Goal: Task Accomplishment & Management: Complete application form

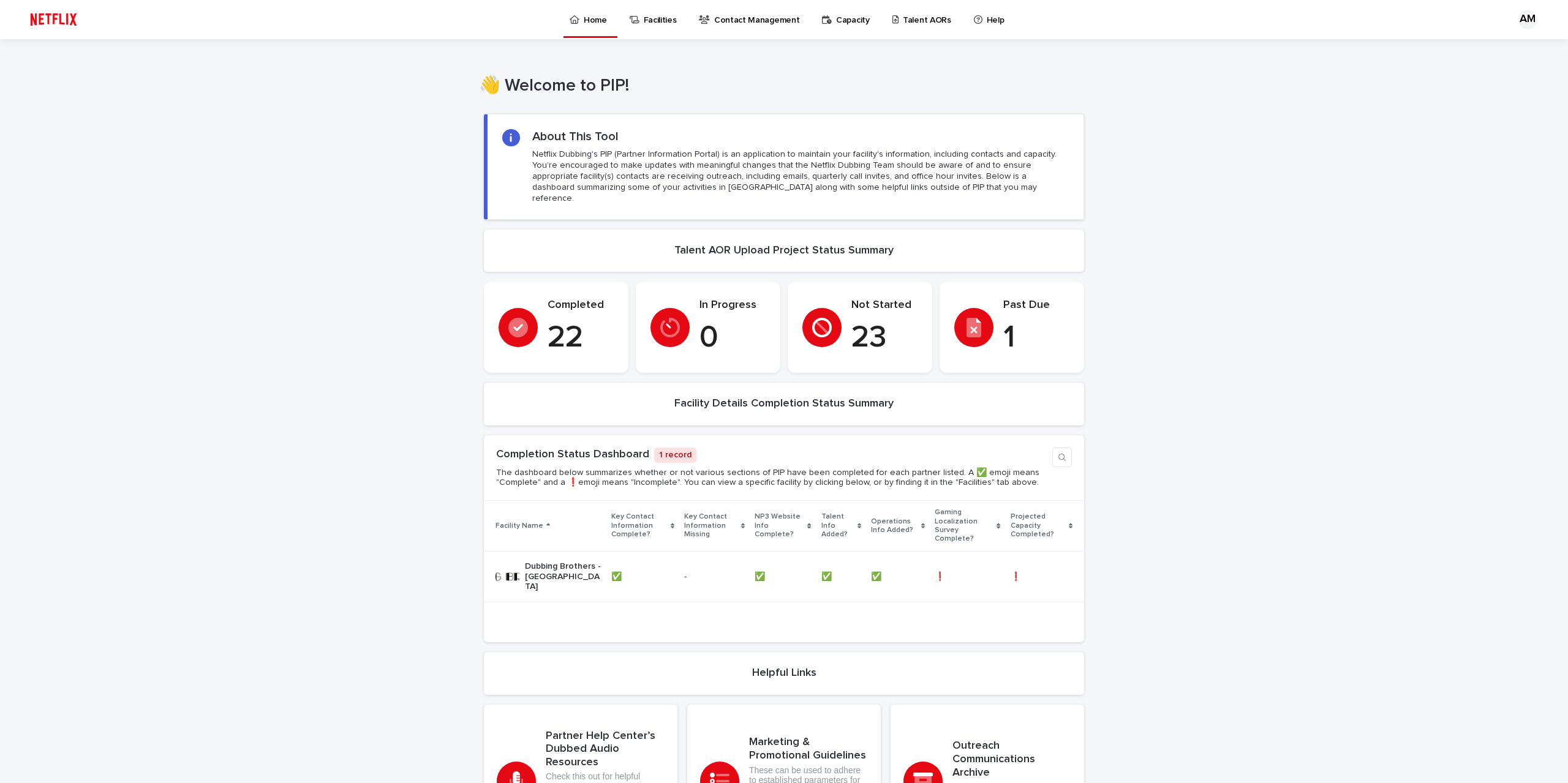
click at [903, 23] on p "Talent AORs" at bounding box center [927, 13] width 48 height 26
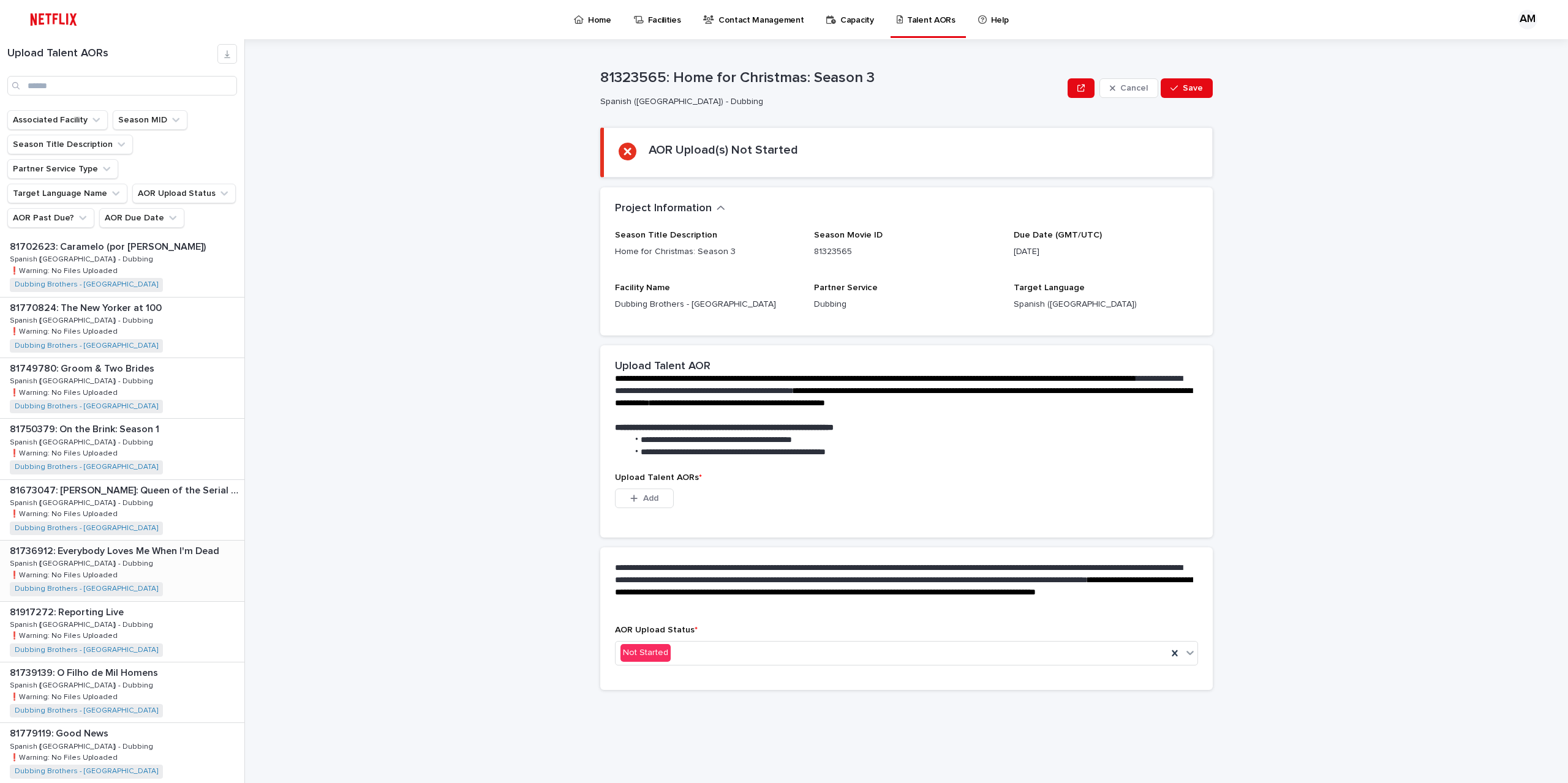
scroll to position [245, 0]
click at [119, 419] on div "81673047: [PERSON_NAME]: Queen of the Serial Killers 81673047: [PERSON_NAME]: Q…" at bounding box center [122, 449] width 244 height 60
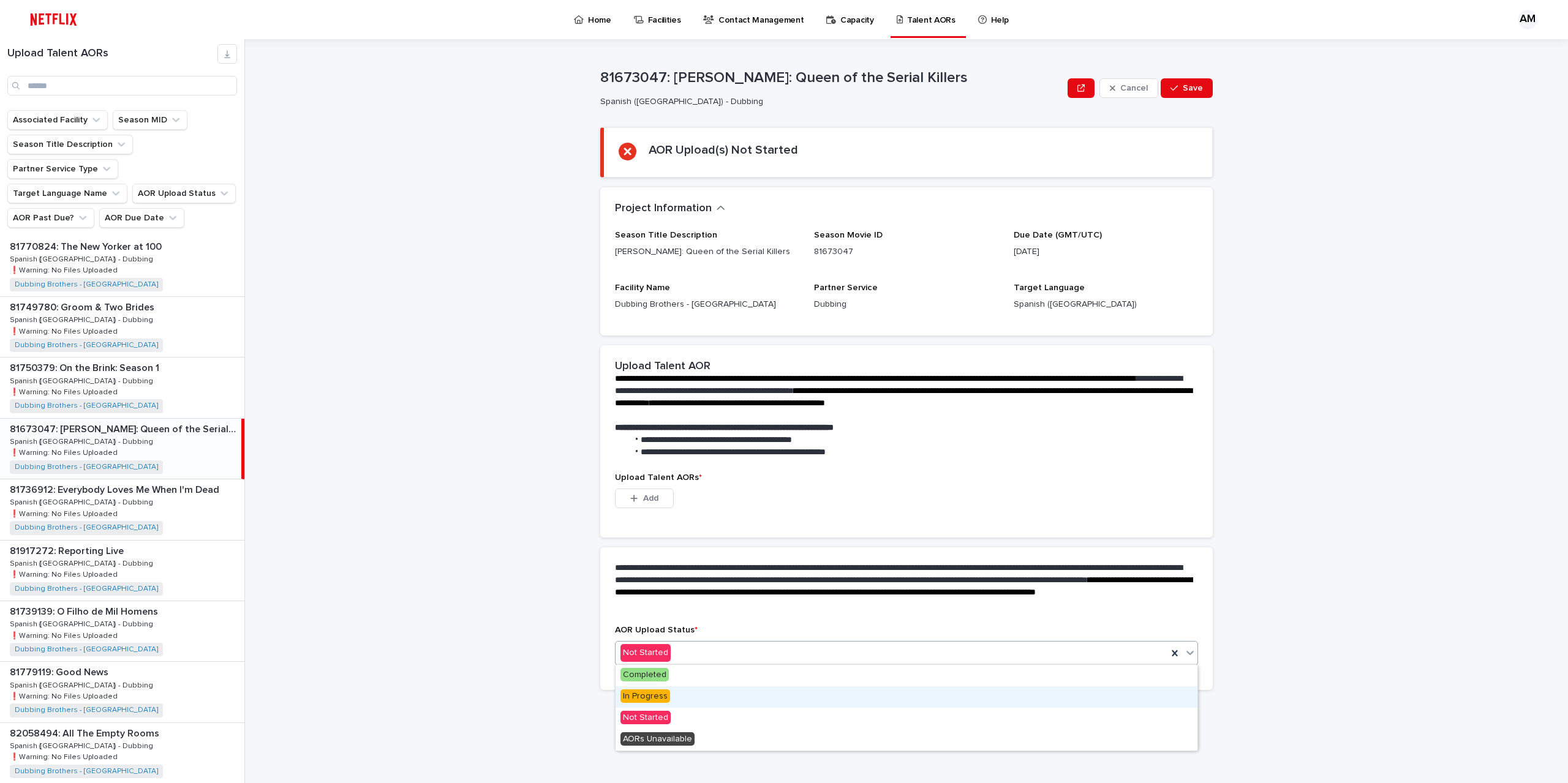
click at [652, 700] on span "In Progress" at bounding box center [645, 696] width 50 height 14
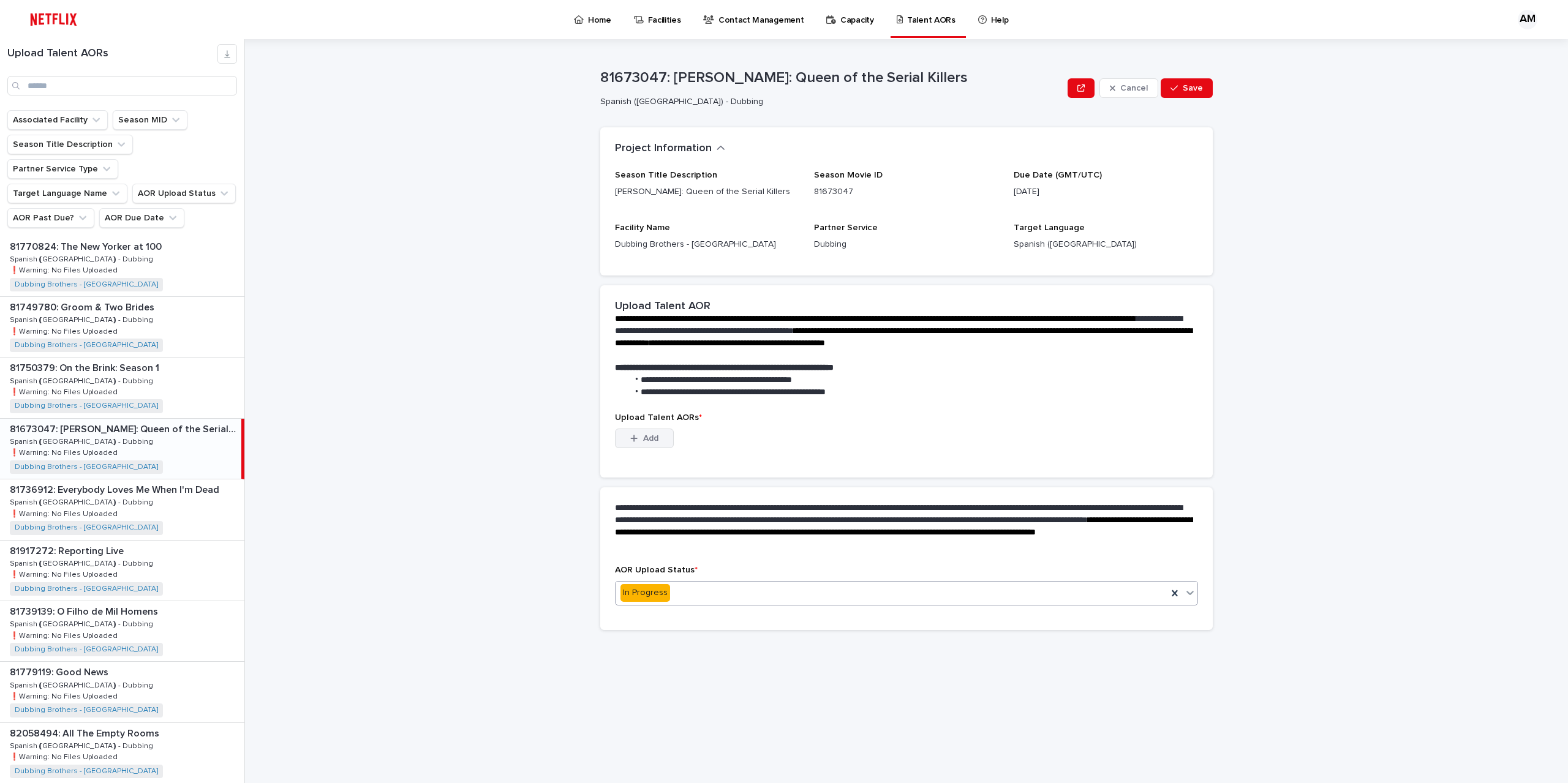
click at [644, 431] on button "Add" at bounding box center [645, 438] width 59 height 19
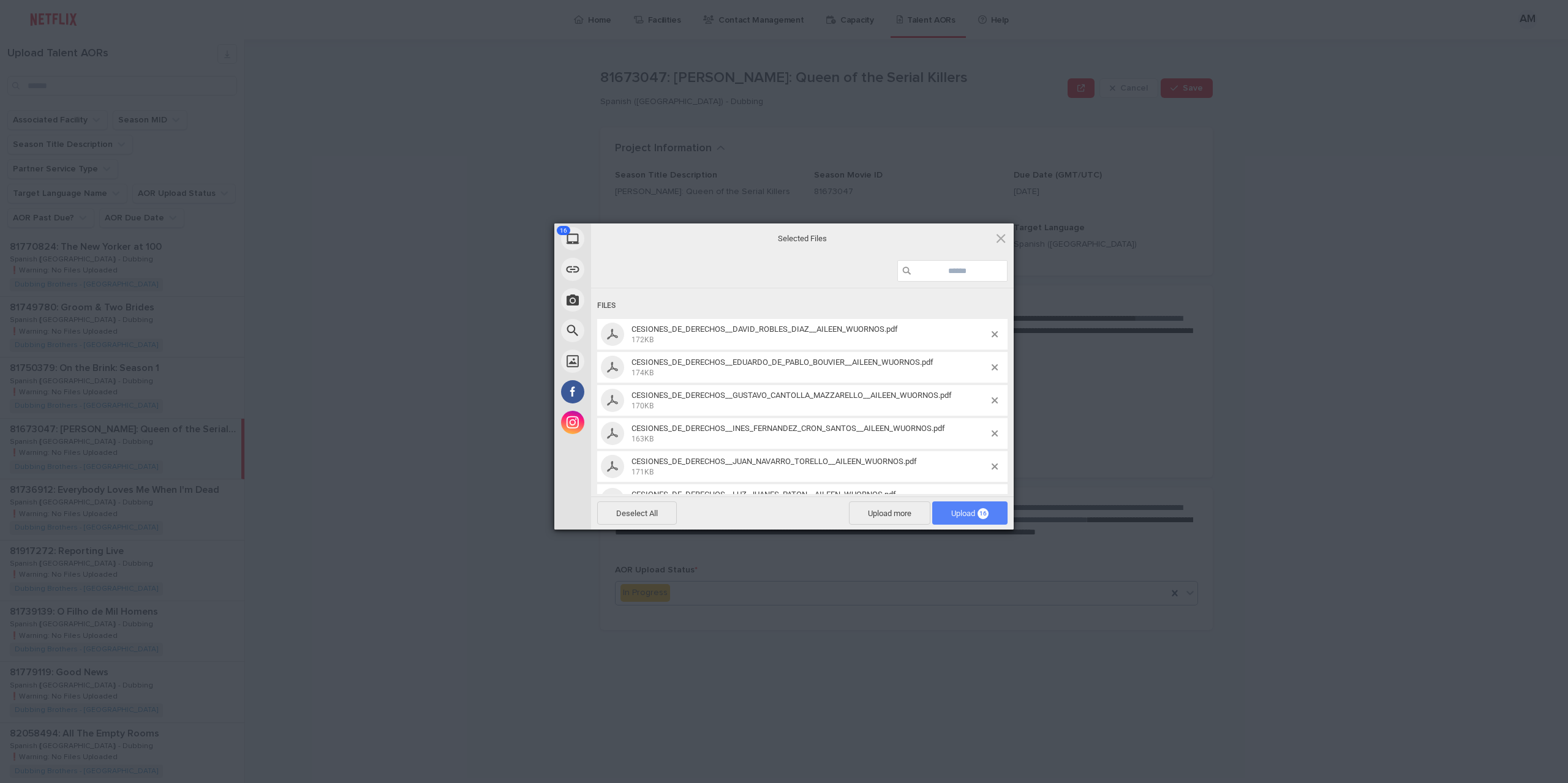
click at [976, 519] on span "Upload 16" at bounding box center [969, 513] width 75 height 23
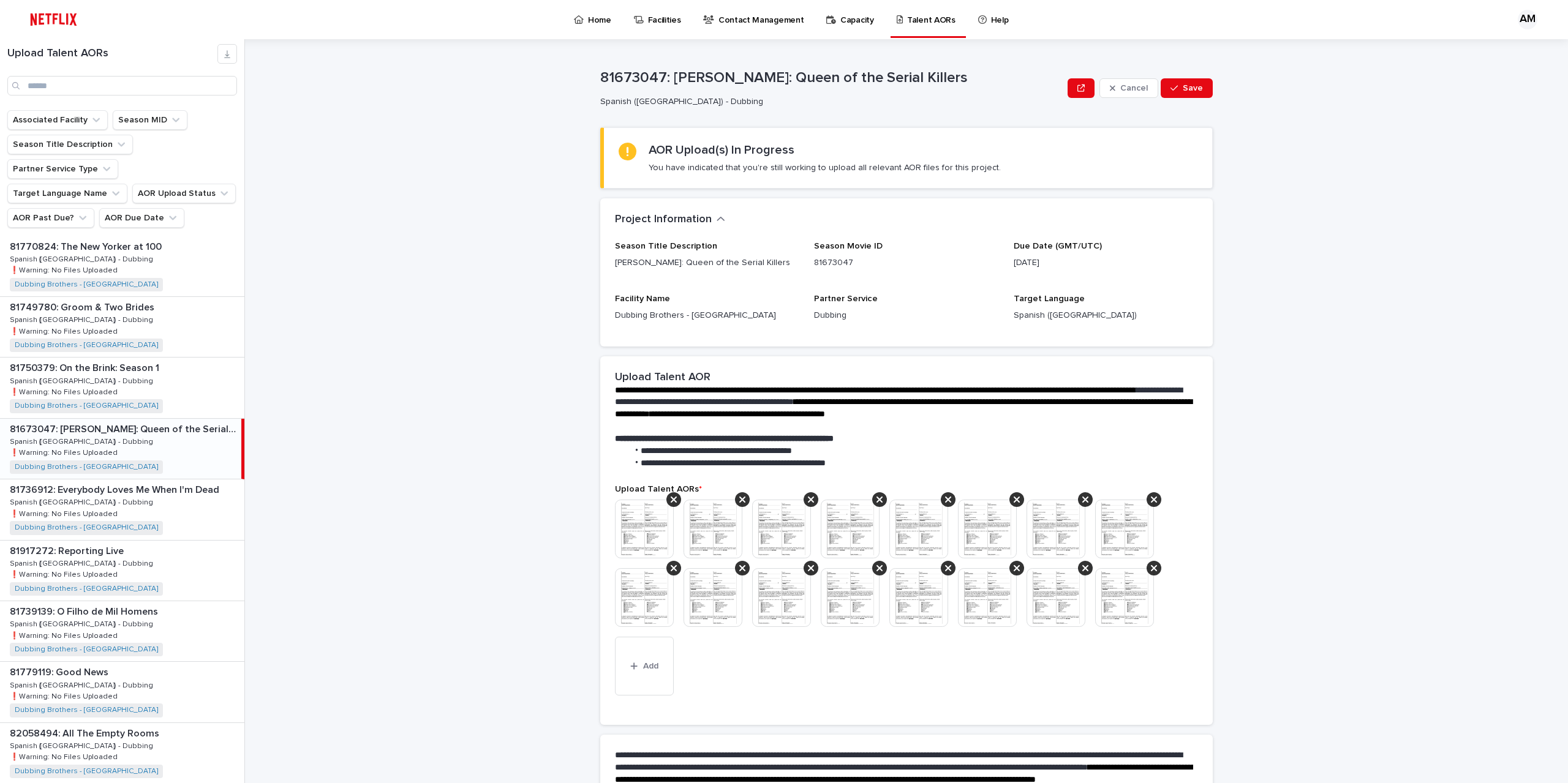
scroll to position [137, 0]
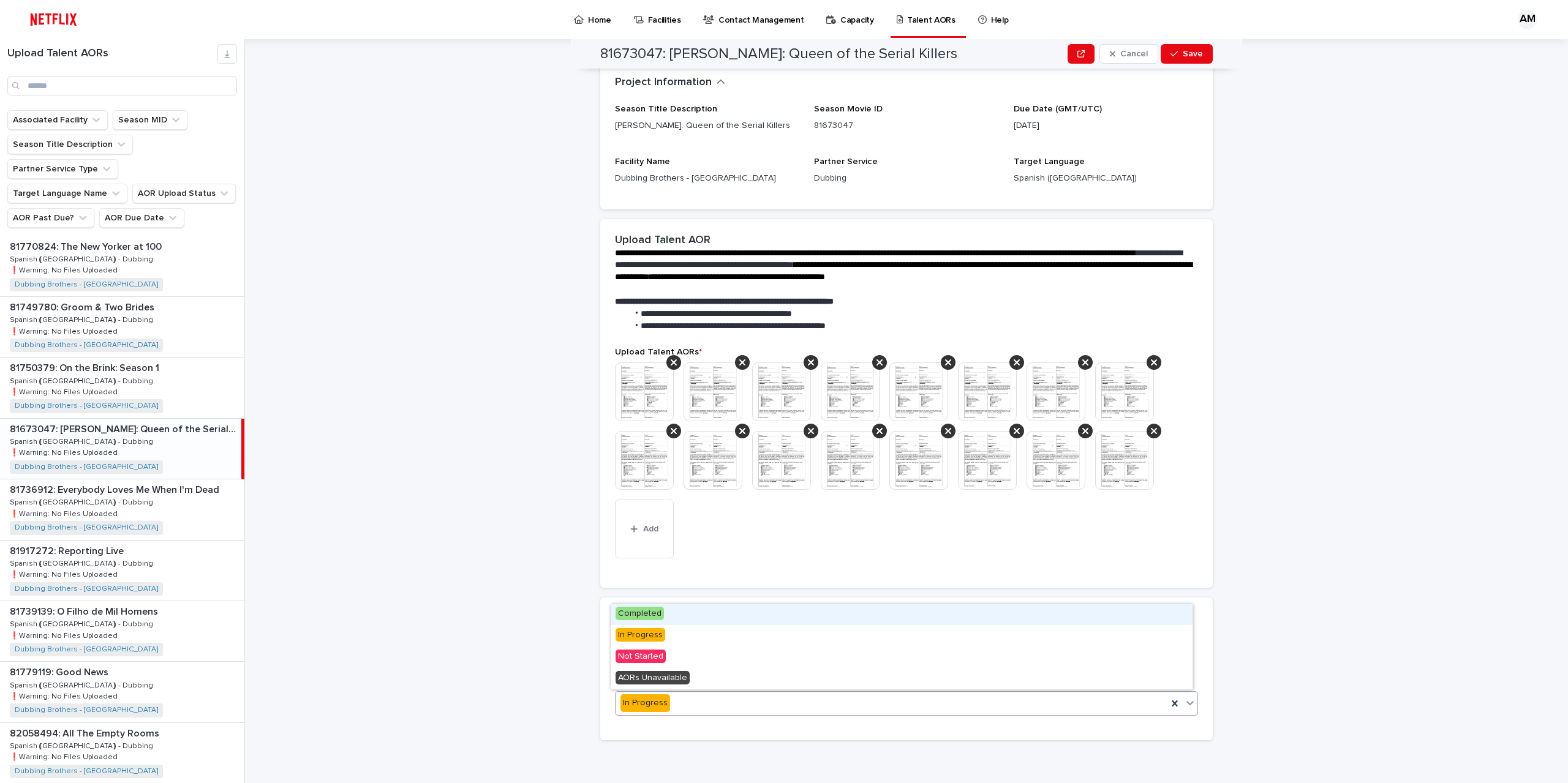
click at [642, 610] on span "Completed" at bounding box center [639, 613] width 48 height 14
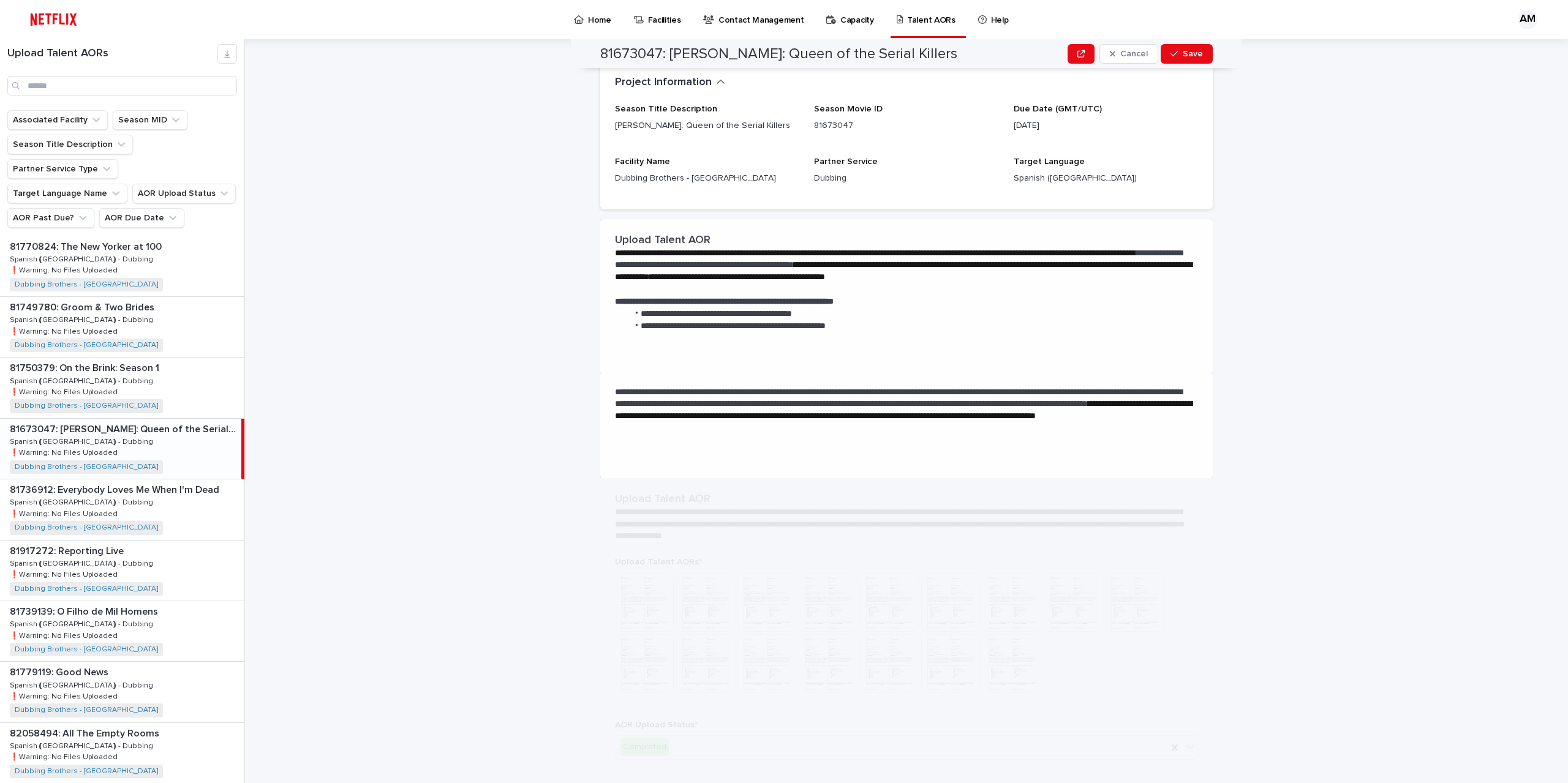
scroll to position [0, 0]
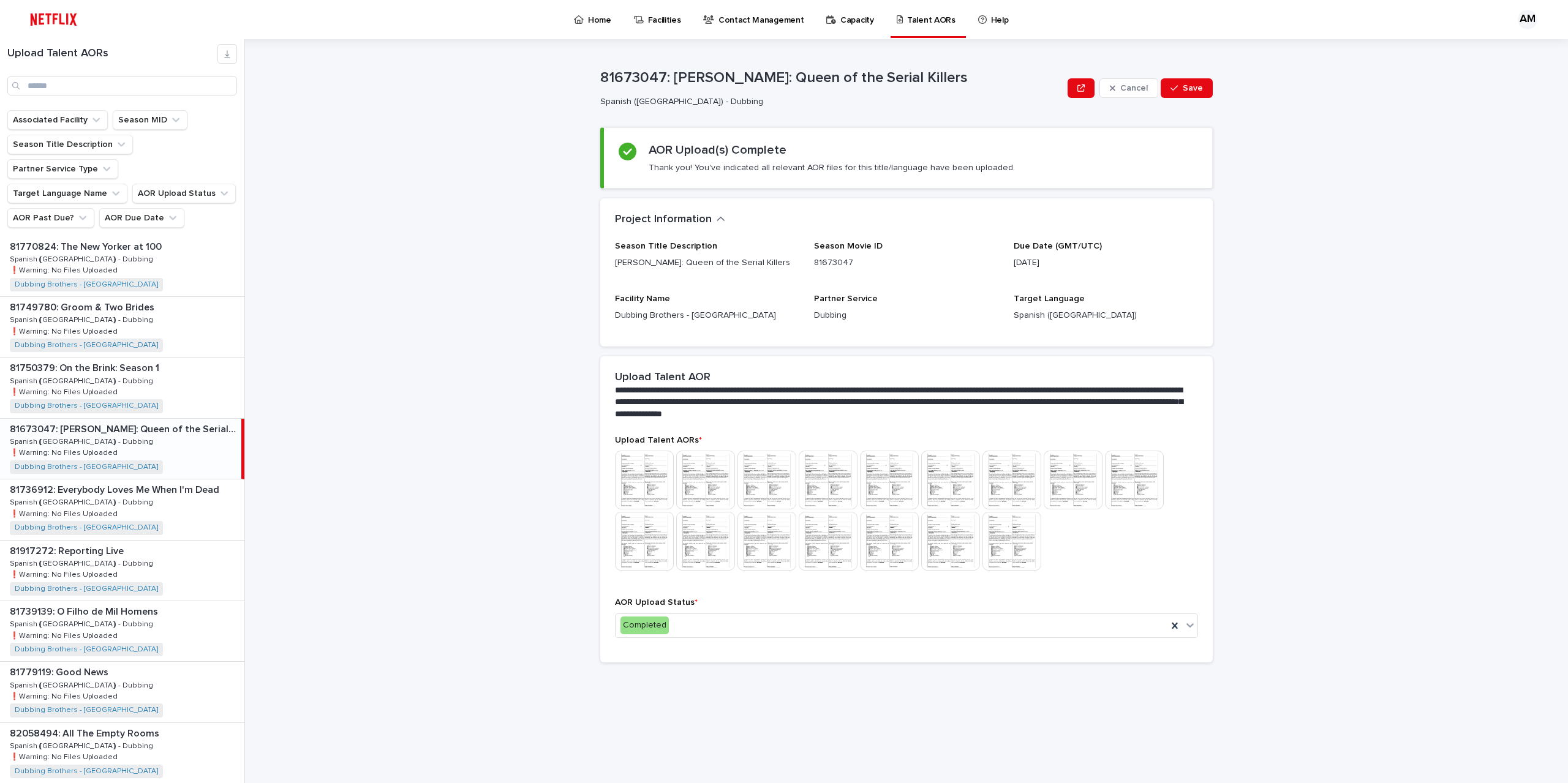
click at [1316, 494] on div "**********" at bounding box center [914, 411] width 1308 height 744
click at [1208, 87] on button "Save" at bounding box center [1187, 88] width 52 height 19
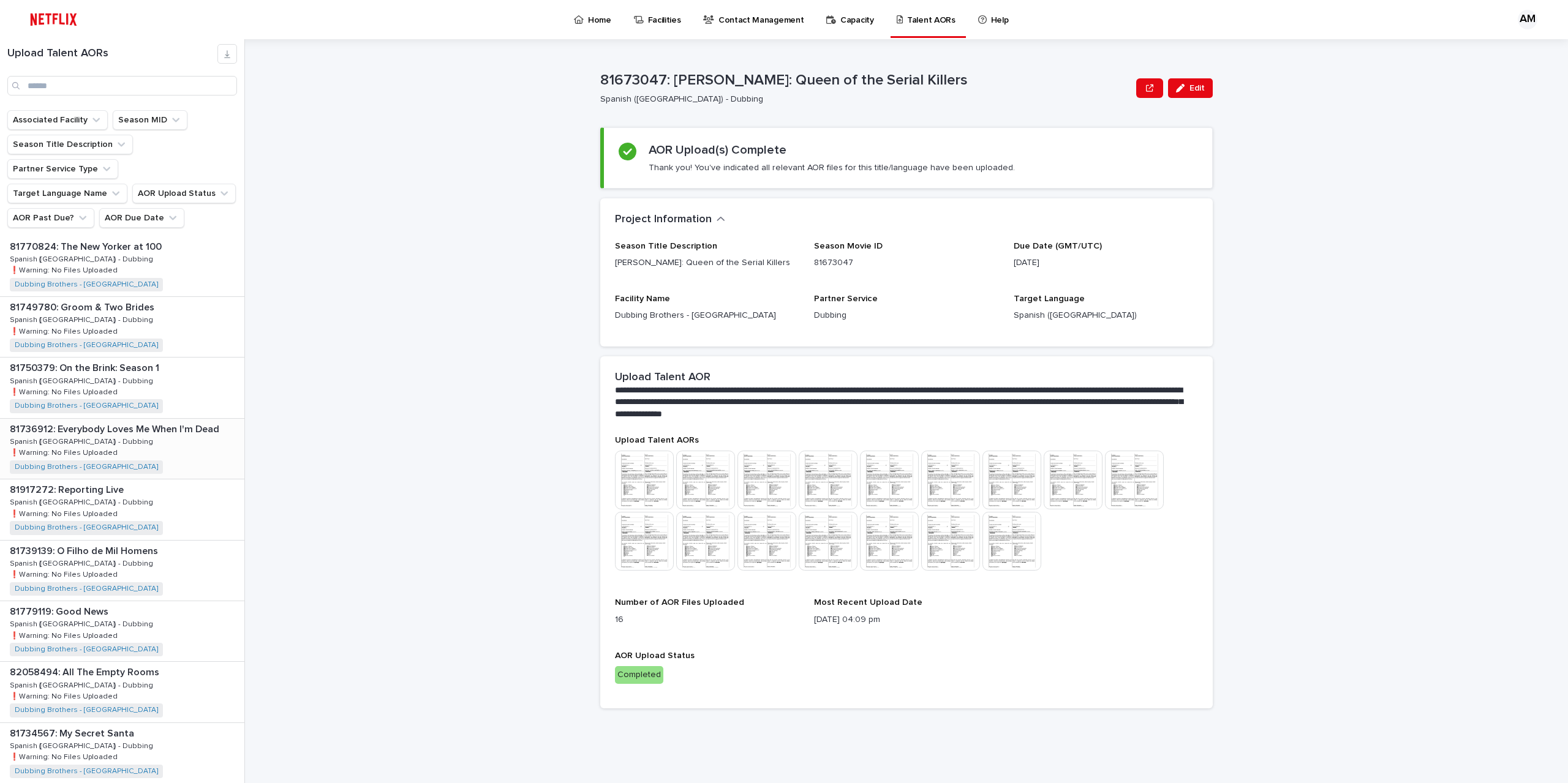
click at [157, 444] on div "81736912: Everybody Loves Me When I'm Dead 81736912: Everybody Loves Me When I'…" at bounding box center [122, 449] width 244 height 60
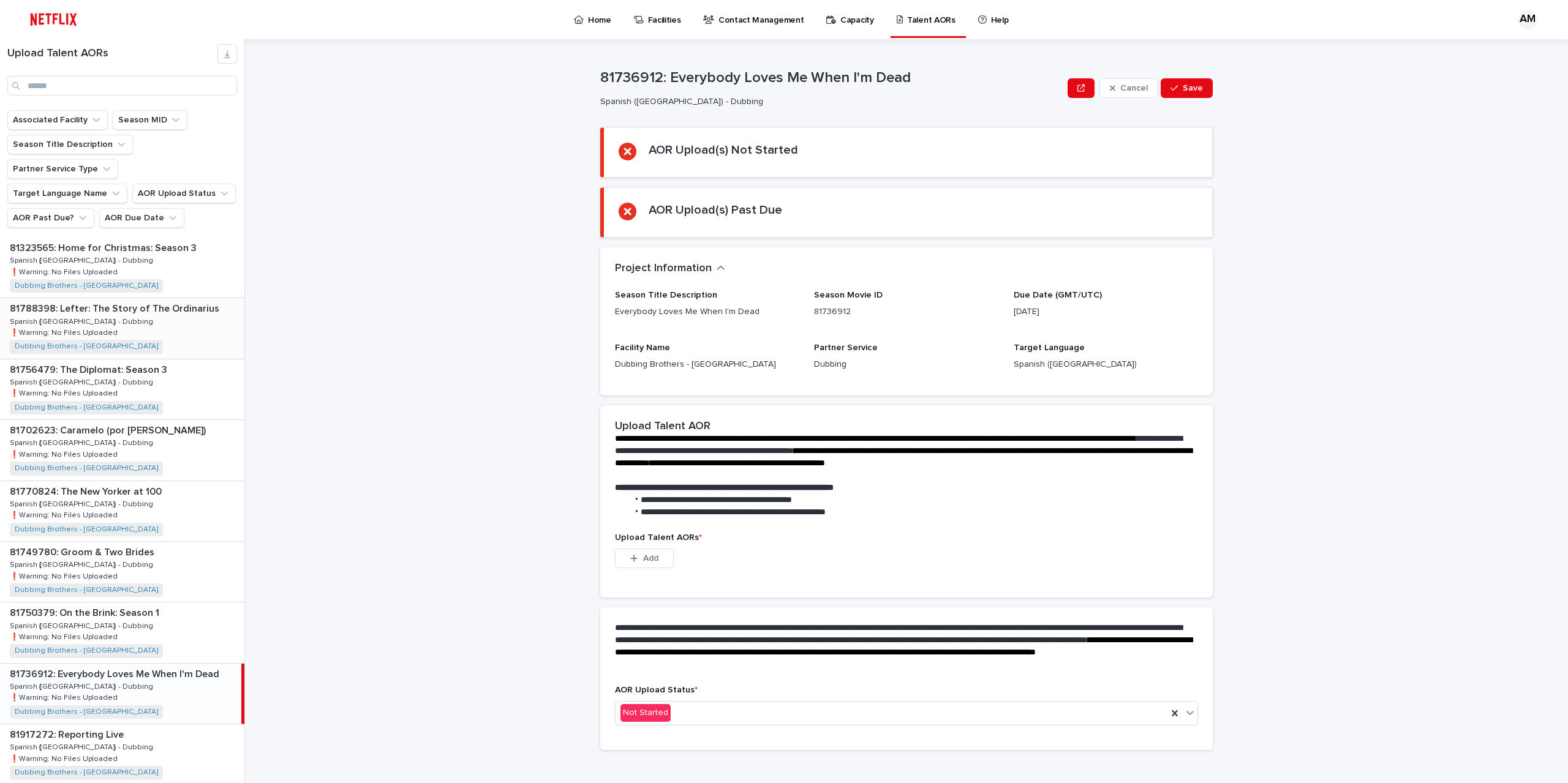
click at [157, 301] on p "81788398: Lefter: The Story of The Ordinarius" at bounding box center [116, 308] width 212 height 14
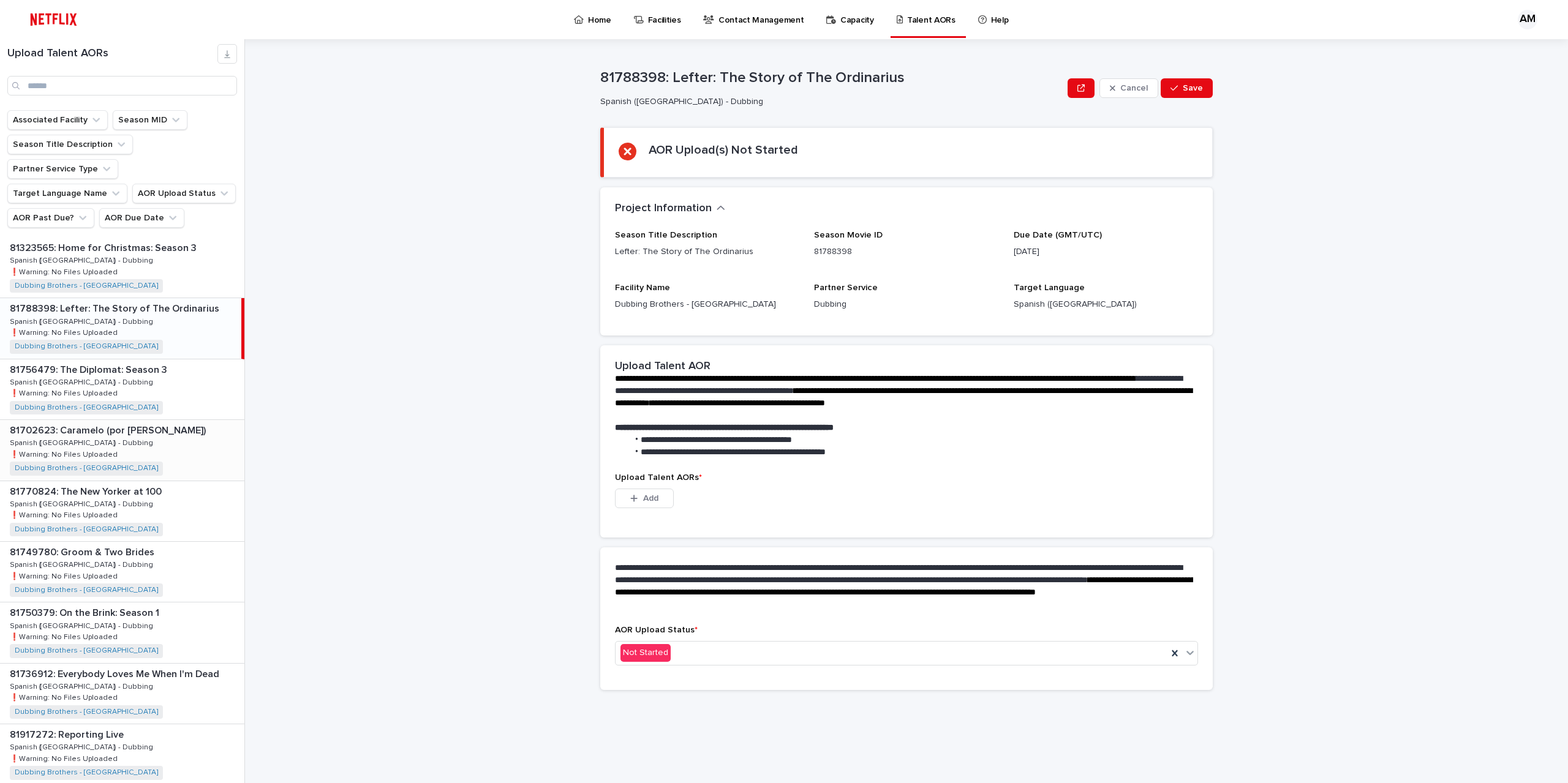
click at [139, 420] on div "81702623: Caramelo (por [PERSON_NAME]) 81702623: Caramelo (por [PERSON_NAME]) S…" at bounding box center [122, 450] width 244 height 60
click at [136, 552] on div "81749780: Groom & Two Brides 81749780: Groom & Two Brides Spanish ([GEOGRAPHIC_…" at bounding box center [122, 572] width 244 height 60
click at [134, 662] on div "81779119: Good News 81779119: Good News Spanish ([GEOGRAPHIC_DATA]) - Dubbing S…" at bounding box center [122, 693] width 244 height 60
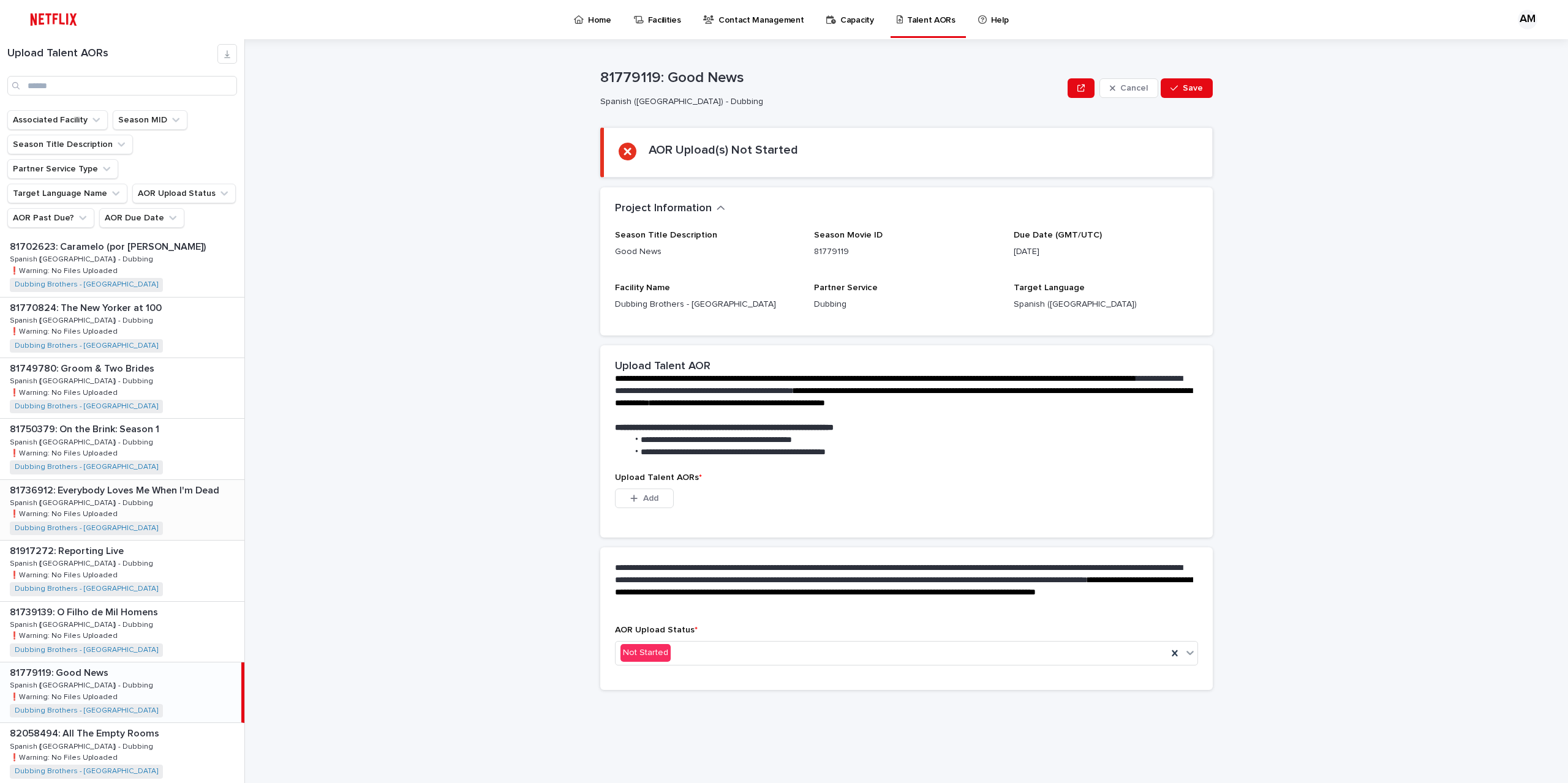
click at [145, 498] on div "81736912: Everybody Loves Me When I'm Dead 81736912: Everybody Loves Me When I'…" at bounding box center [122, 510] width 244 height 60
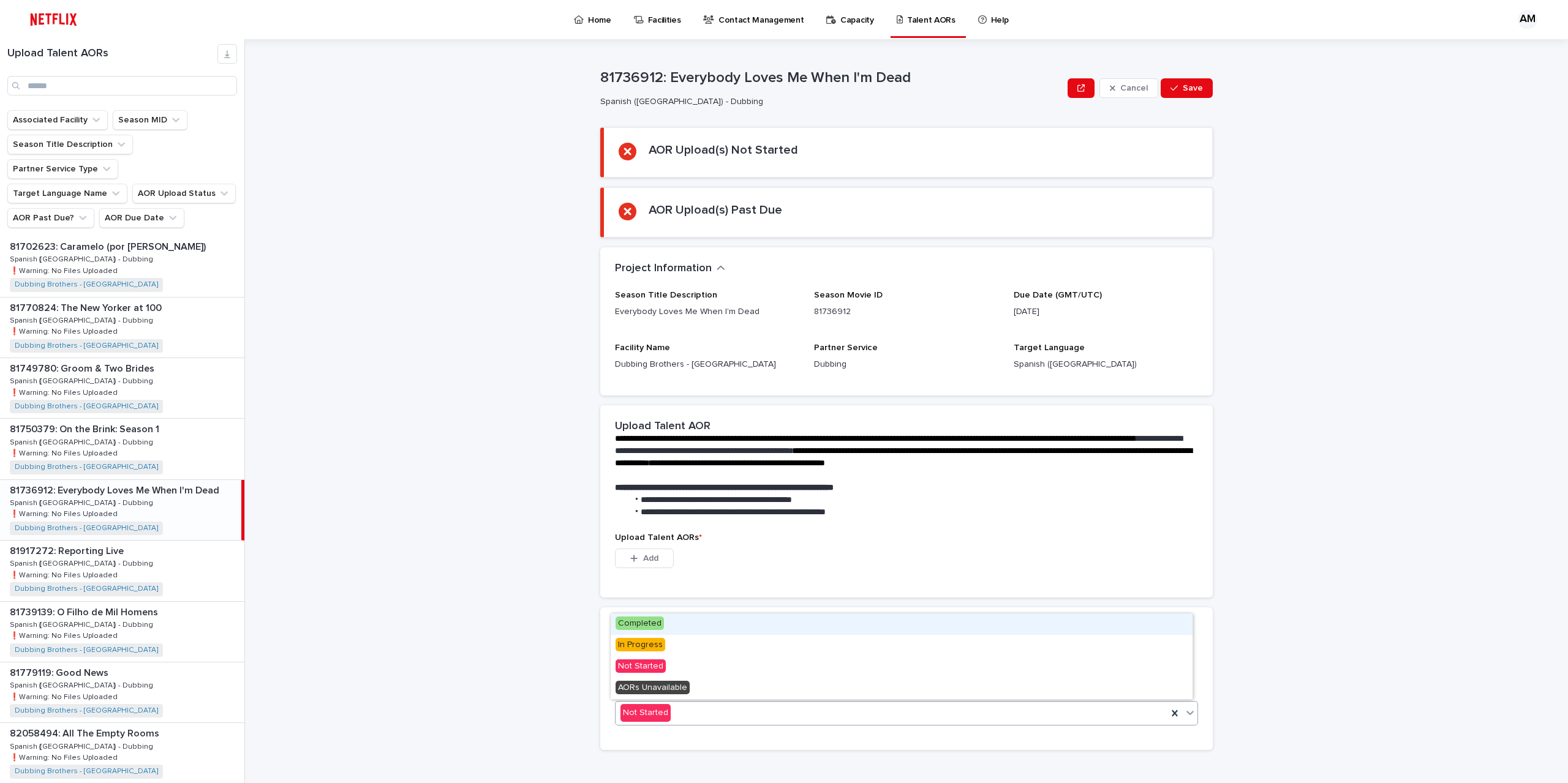
click at [701, 713] on div "Not Started" at bounding box center [891, 713] width 552 height 20
click at [528, 738] on div "**********" at bounding box center [914, 411] width 1308 height 744
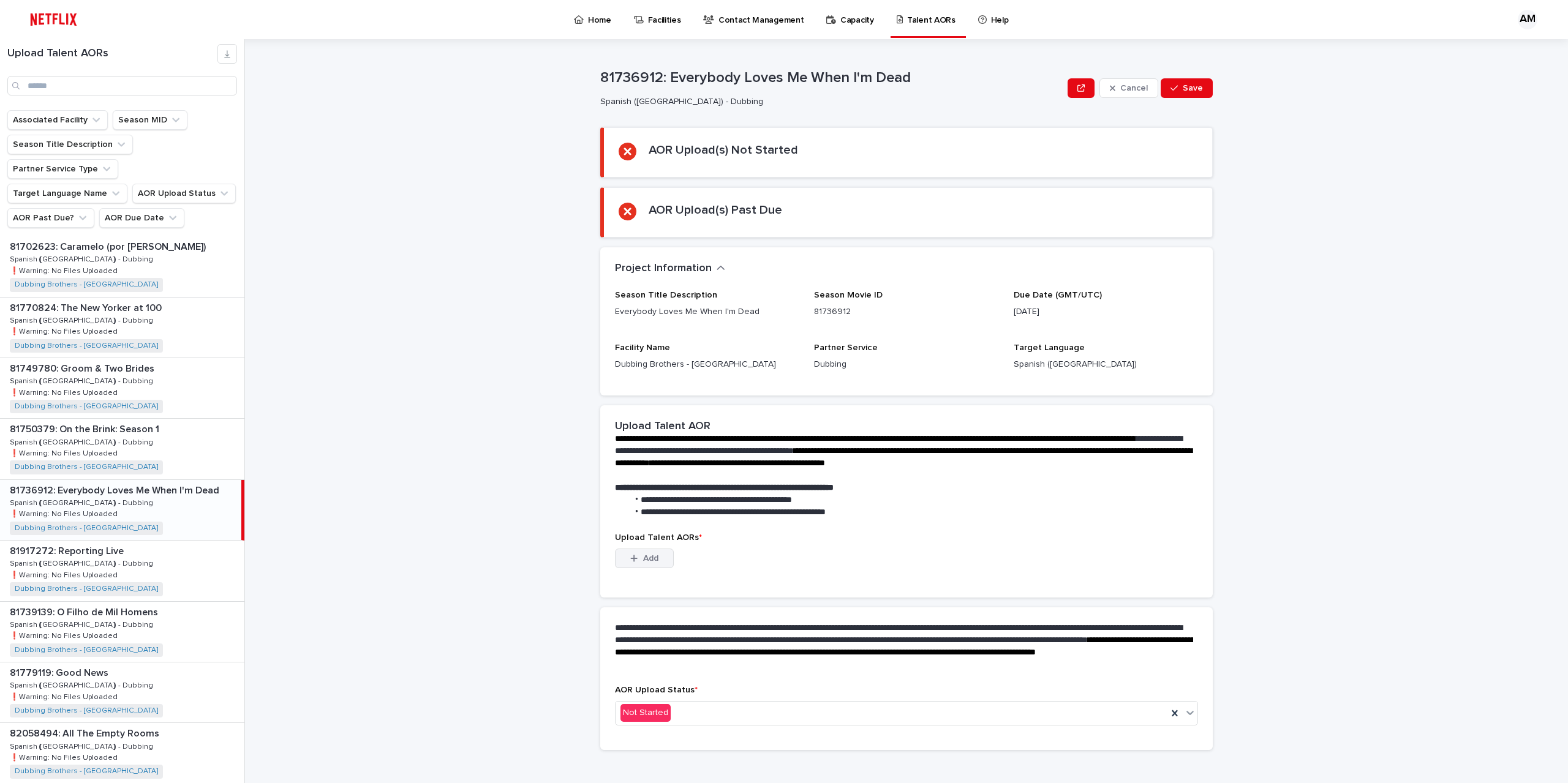
click at [622, 553] on button "Add" at bounding box center [645, 558] width 59 height 19
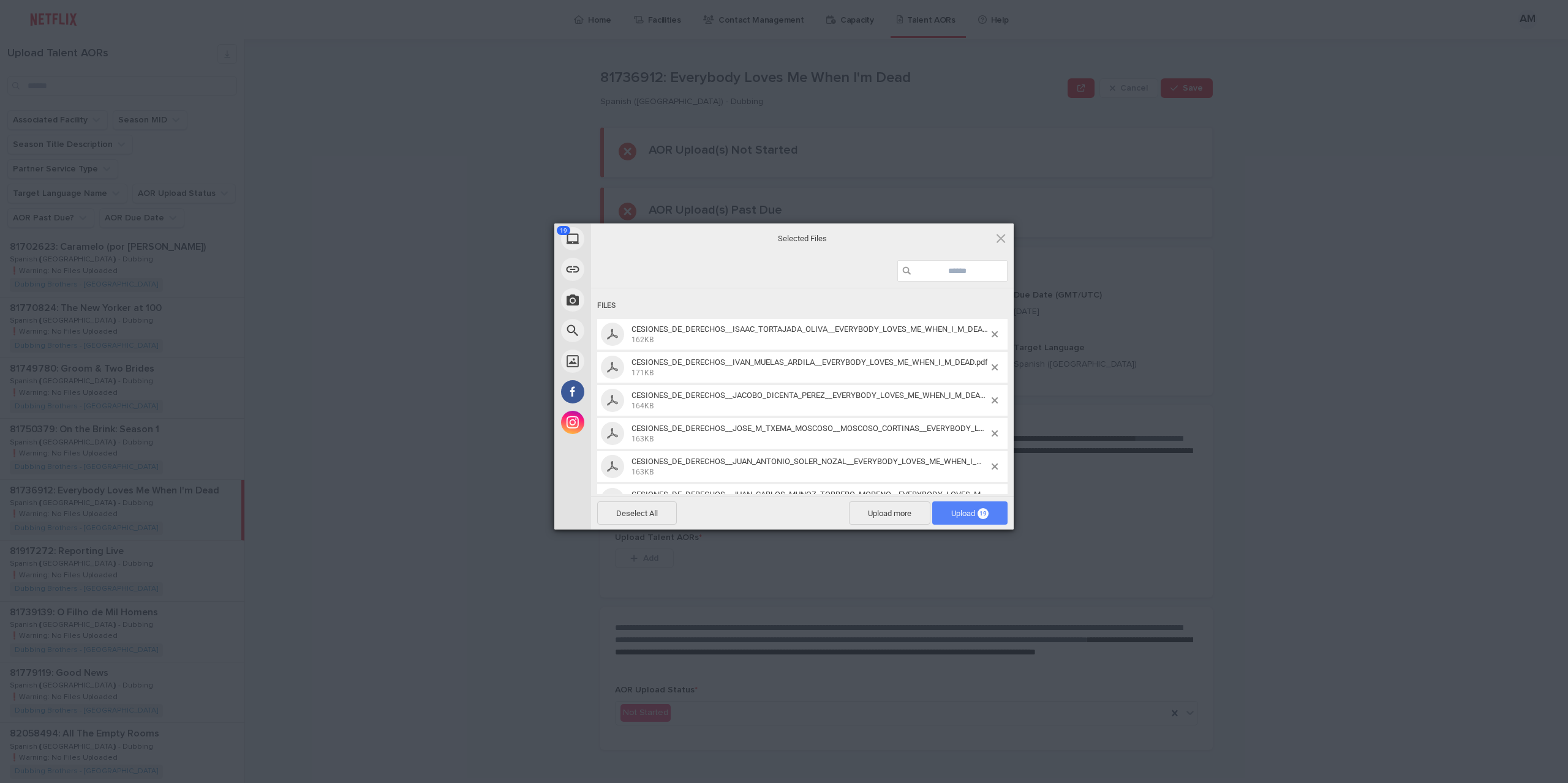
click at [966, 517] on span "Upload 19" at bounding box center [970, 513] width 37 height 9
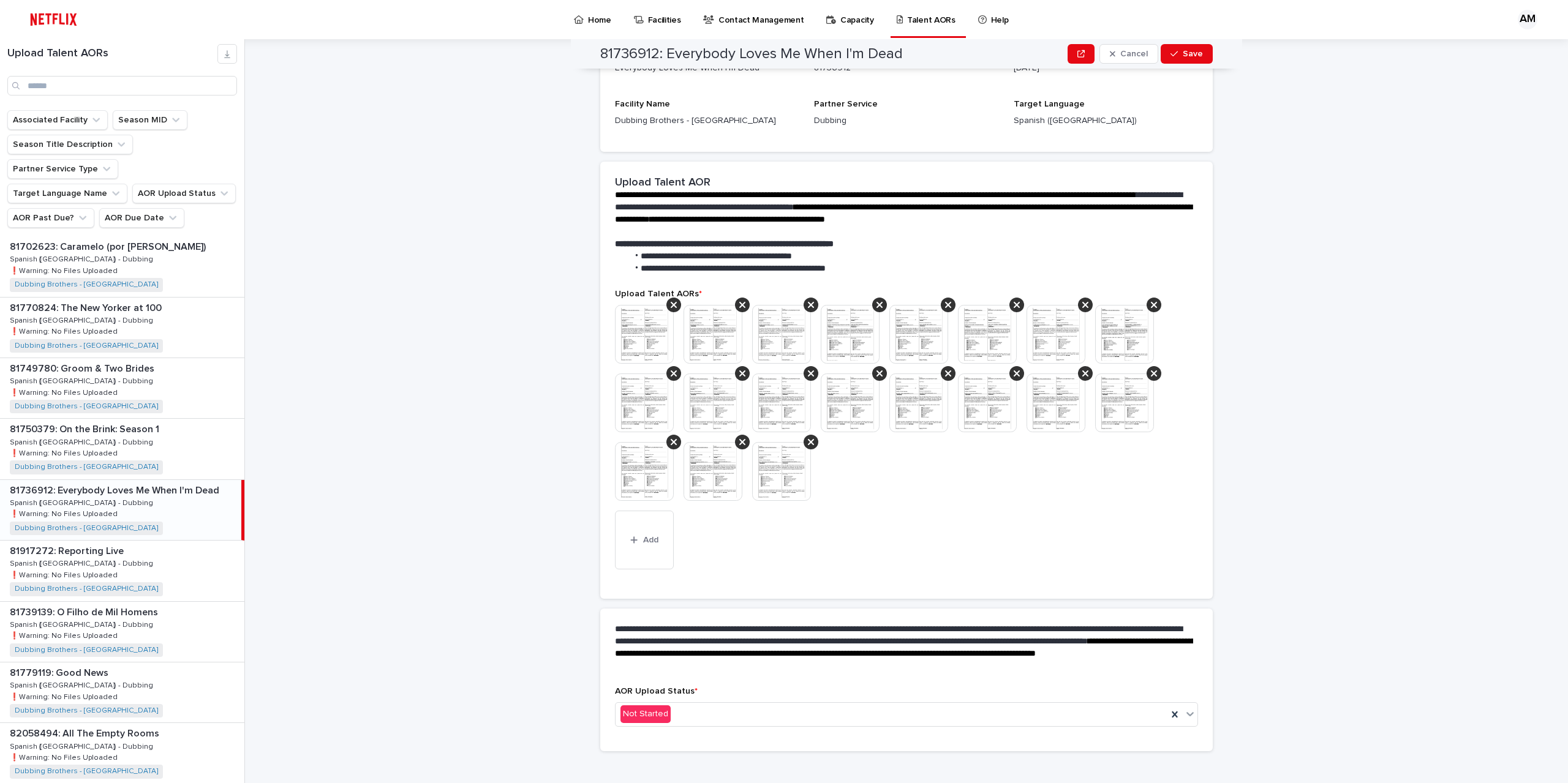
scroll to position [194, 0]
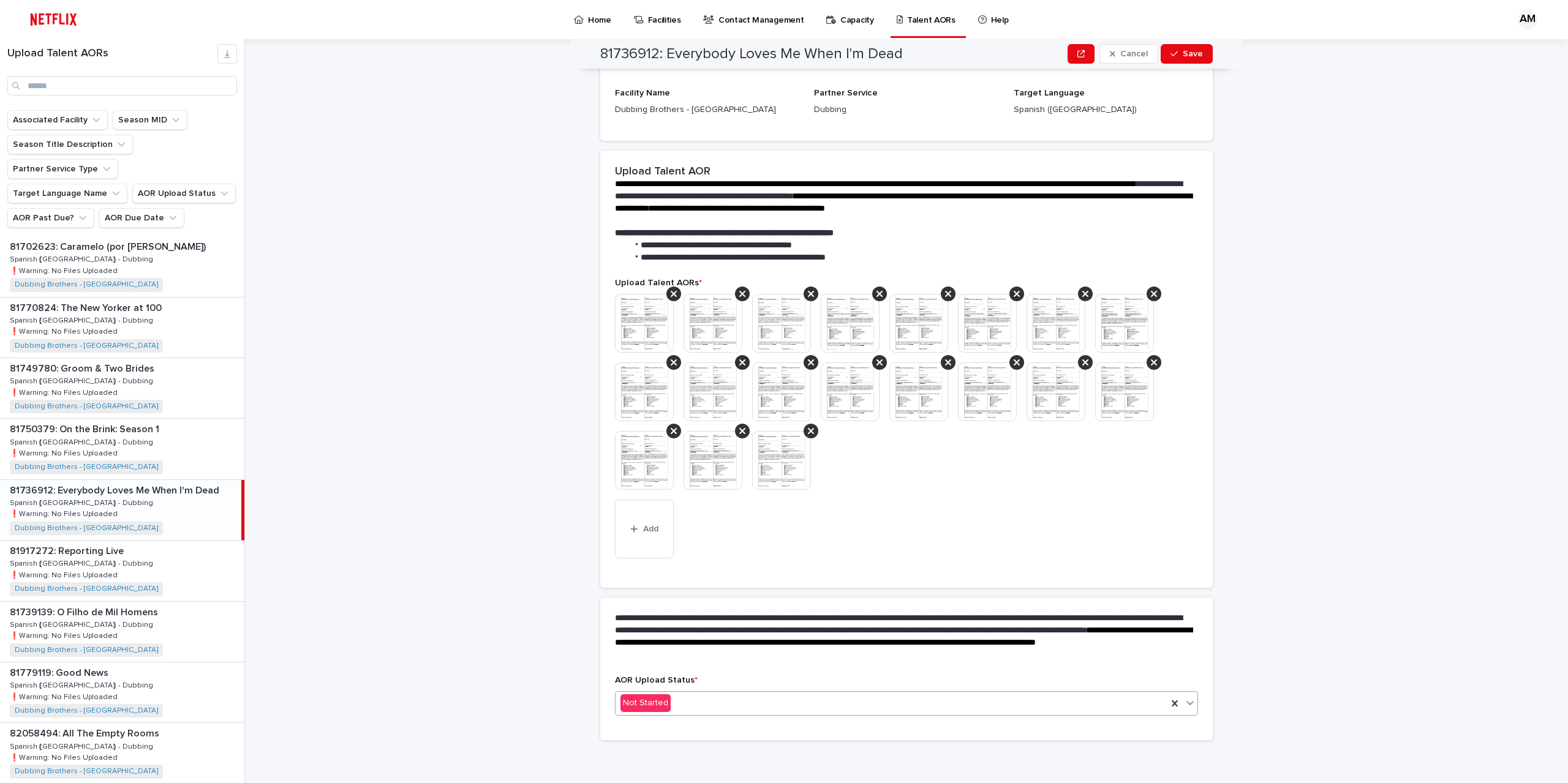
click at [691, 705] on div "Not Started" at bounding box center [891, 703] width 552 height 20
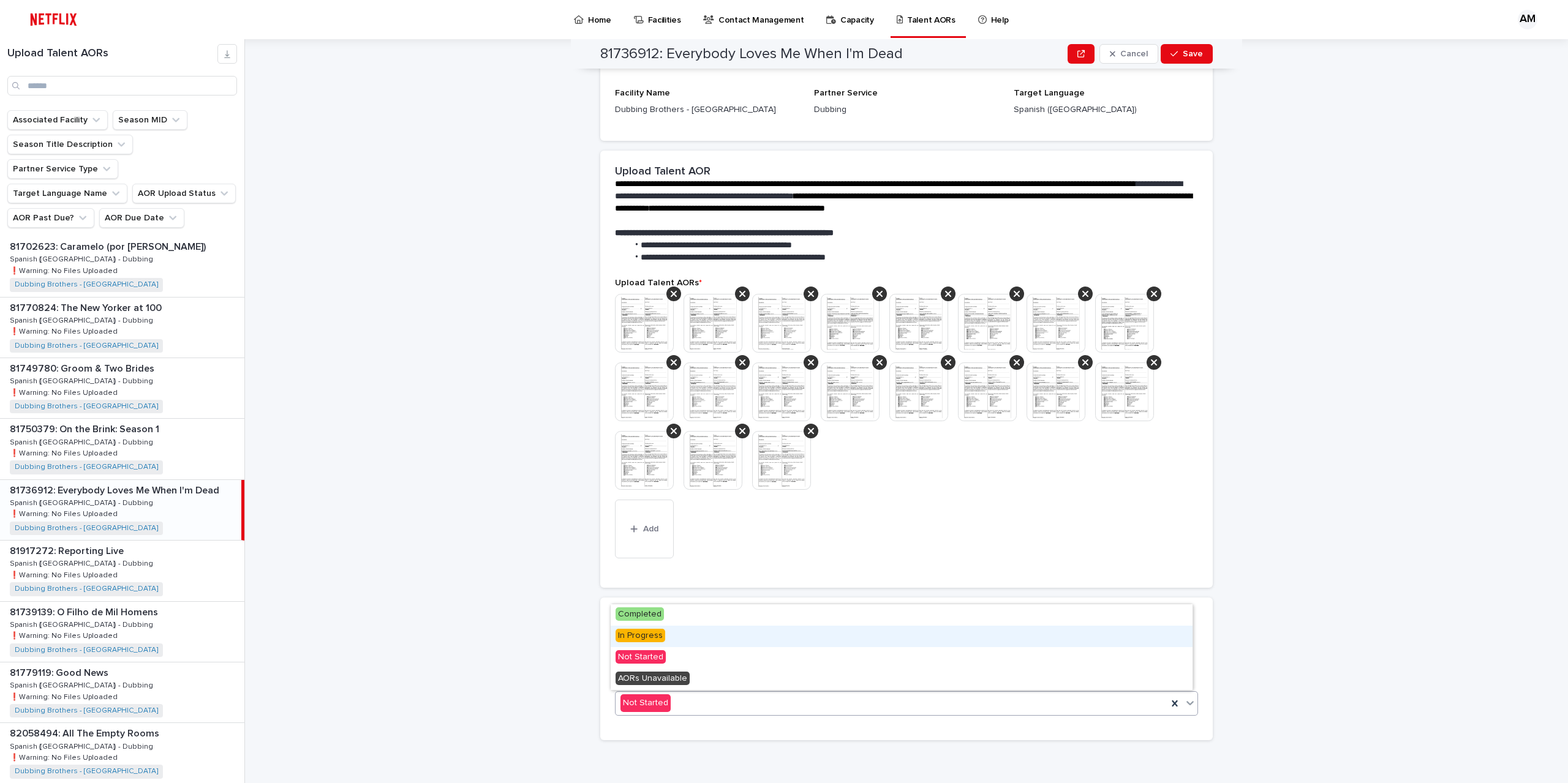
click at [665, 634] on div "In Progress" at bounding box center [902, 637] width 582 height 22
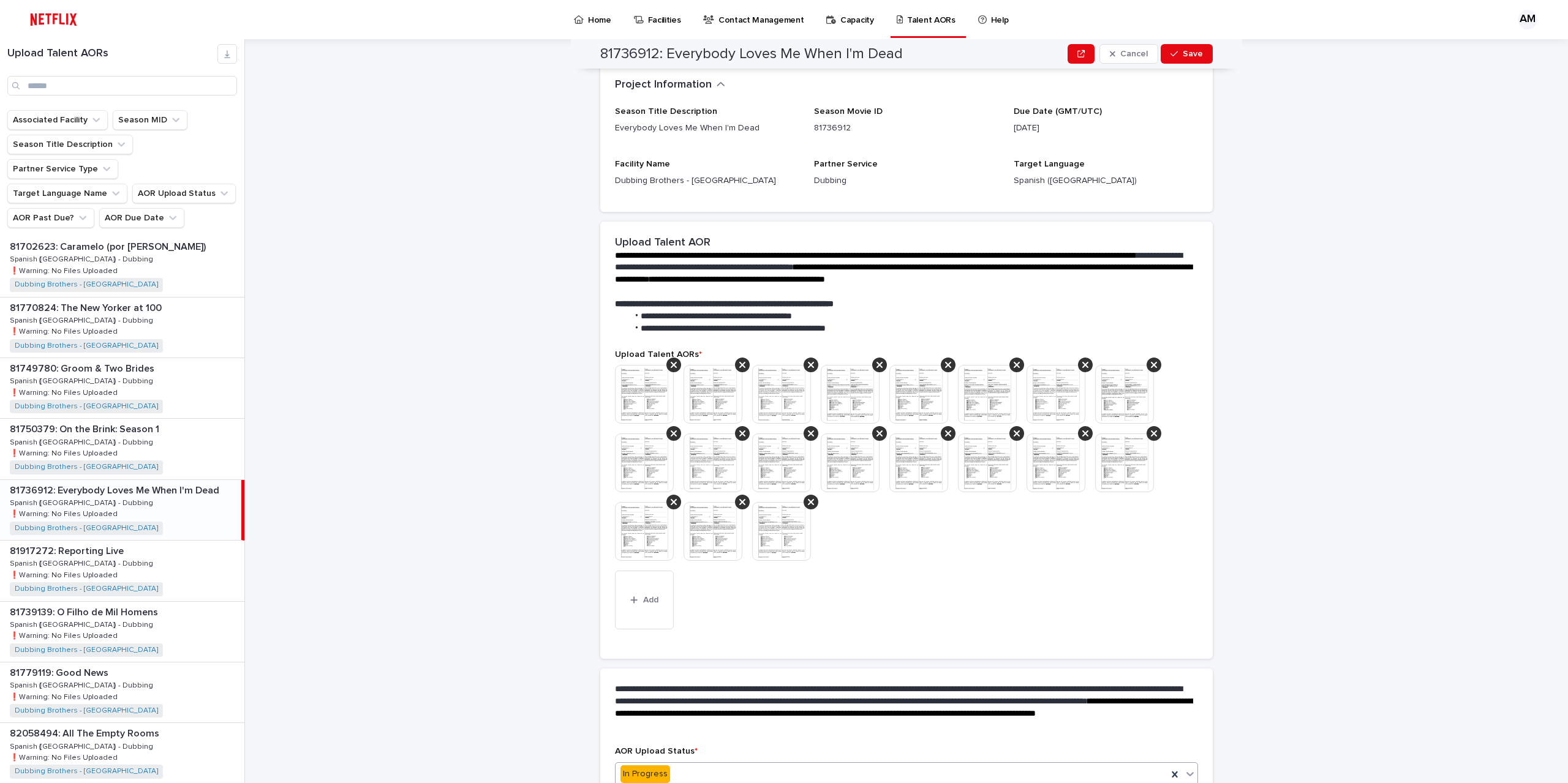
scroll to position [230, 0]
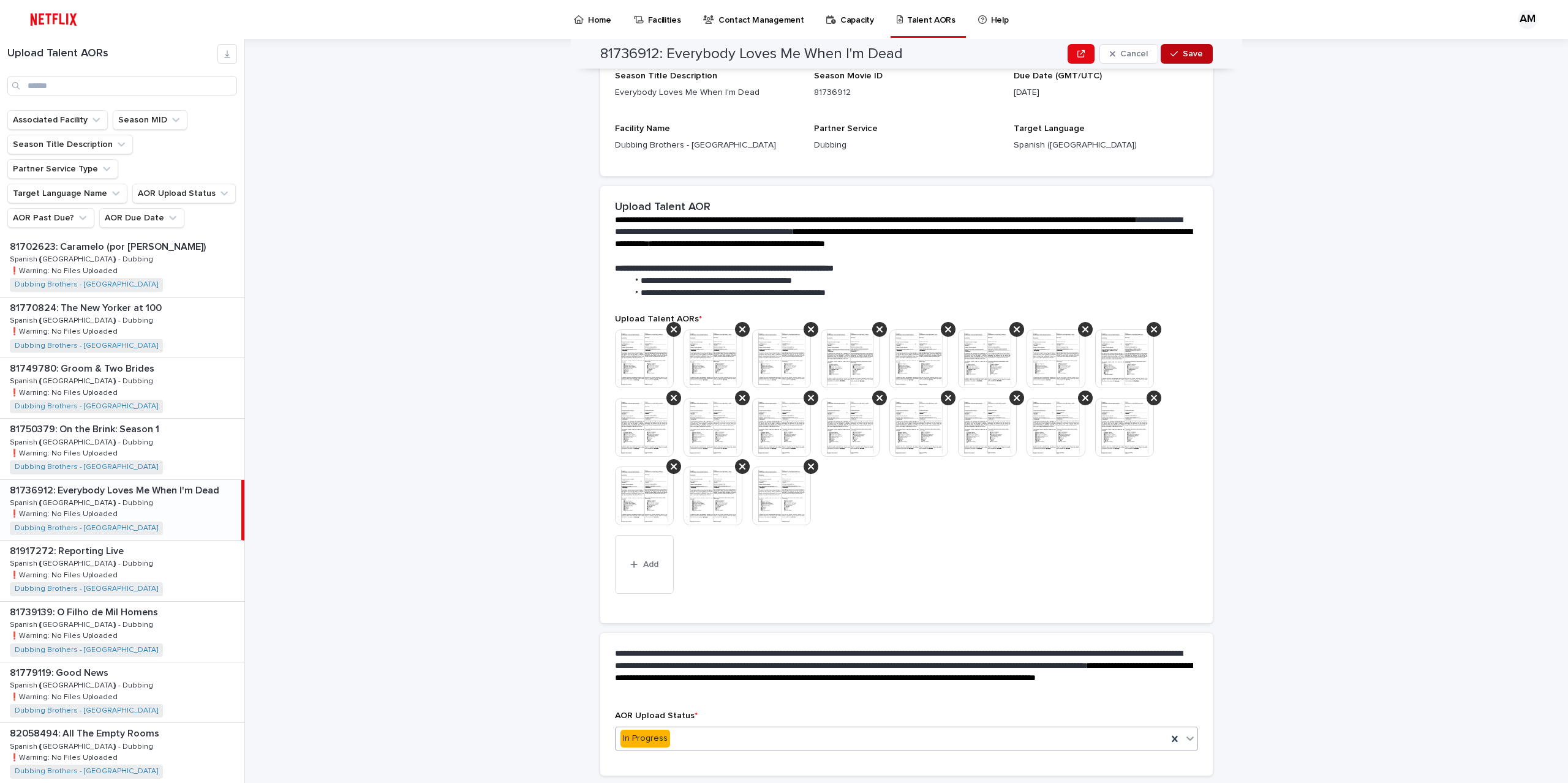
click at [1197, 58] on button "Save" at bounding box center [1187, 53] width 52 height 19
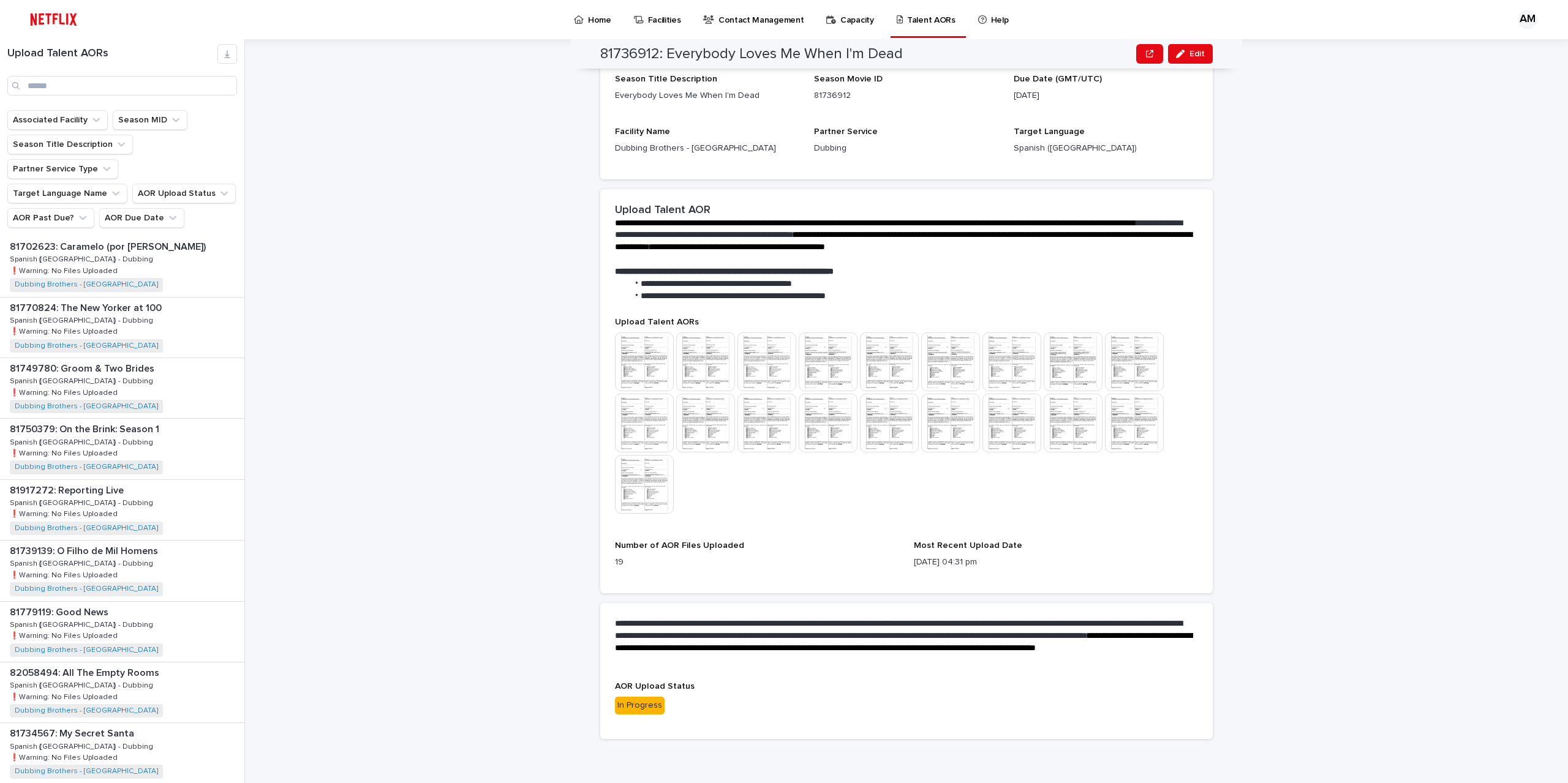
scroll to position [200, 0]
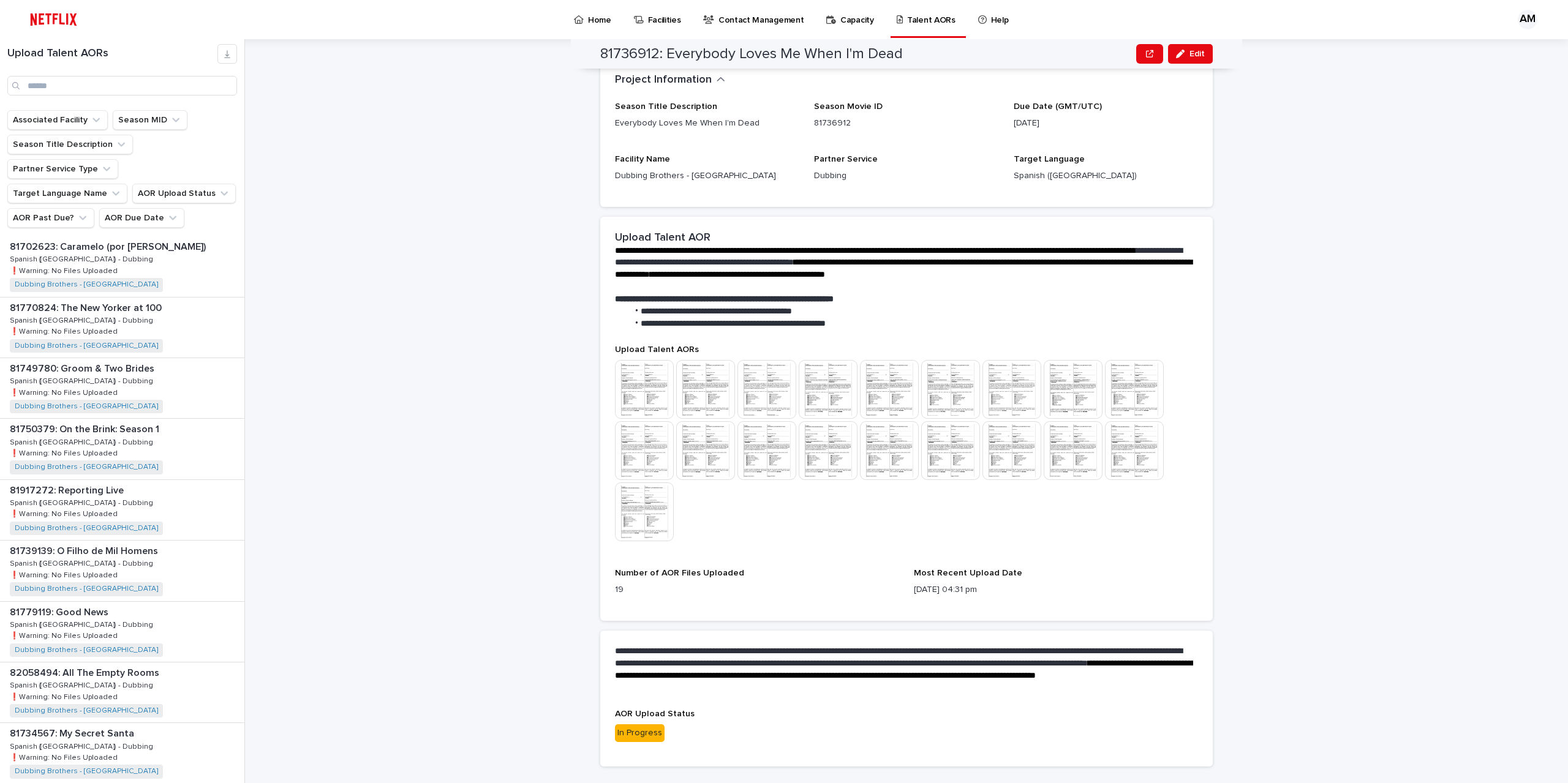
click at [1249, 303] on div "**********" at bounding box center [914, 411] width 1308 height 744
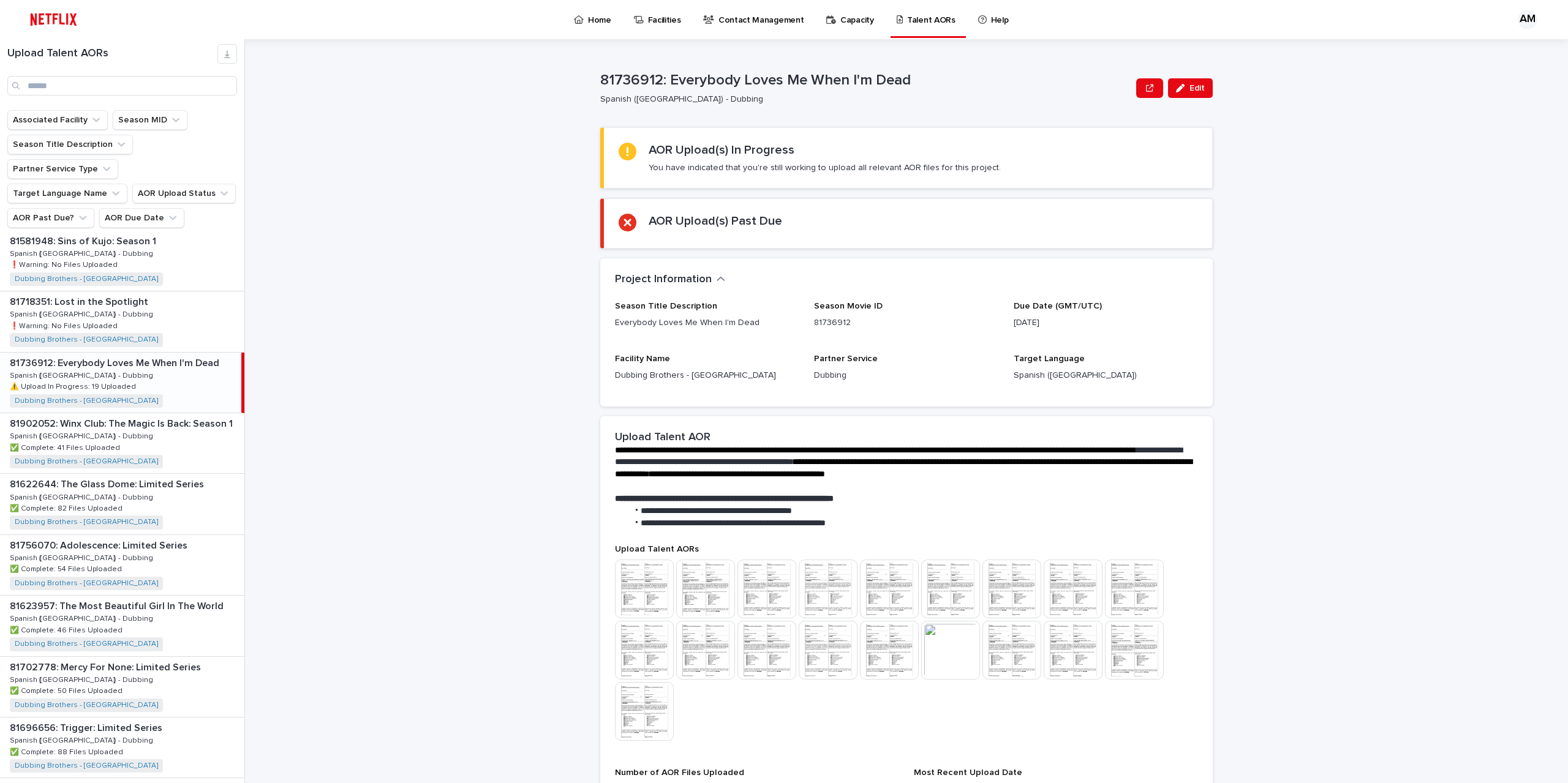
scroll to position [1290, 0]
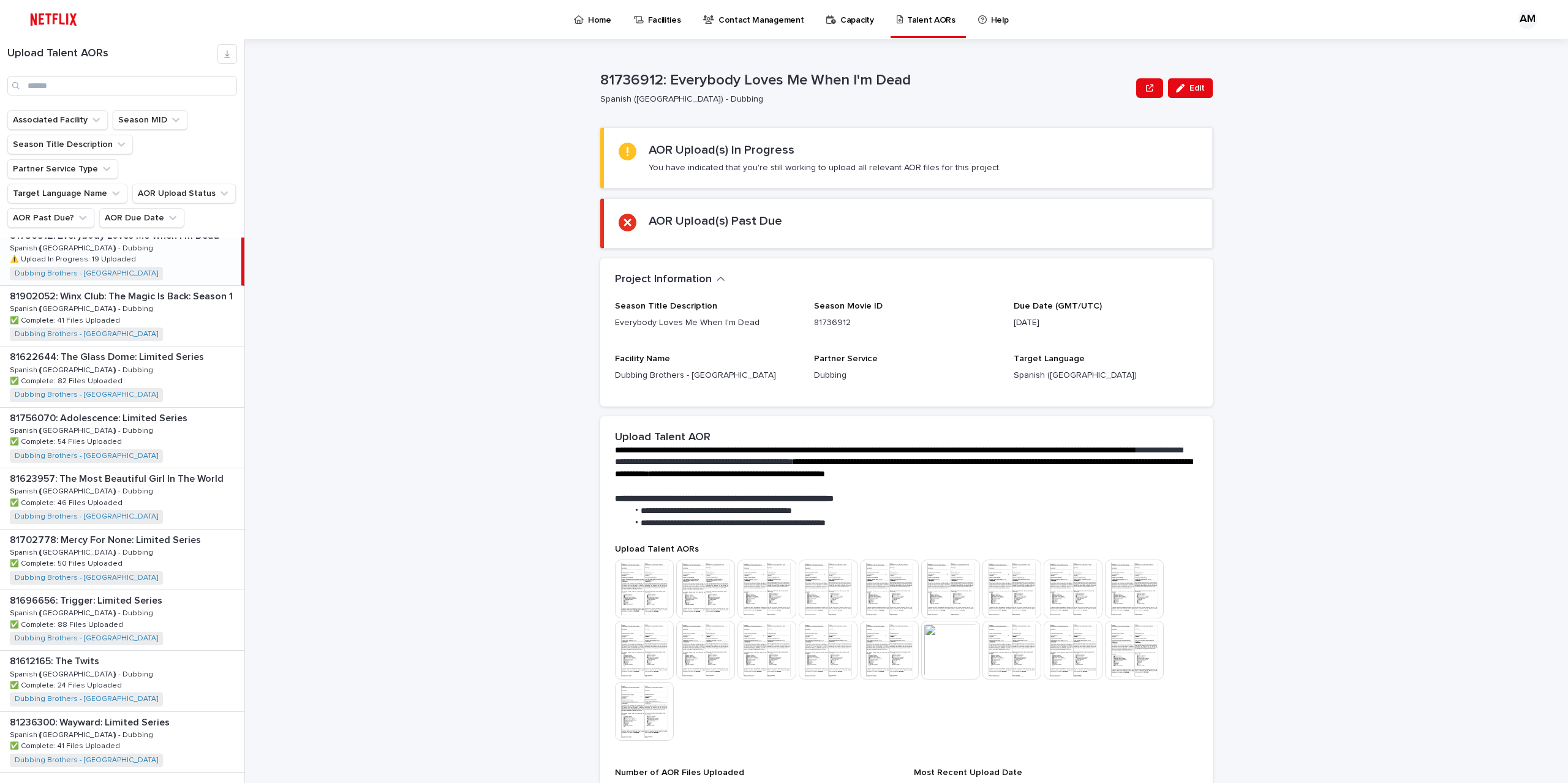
click at [195, 782] on button "Next" at bounding box center [218, 797] width 52 height 11
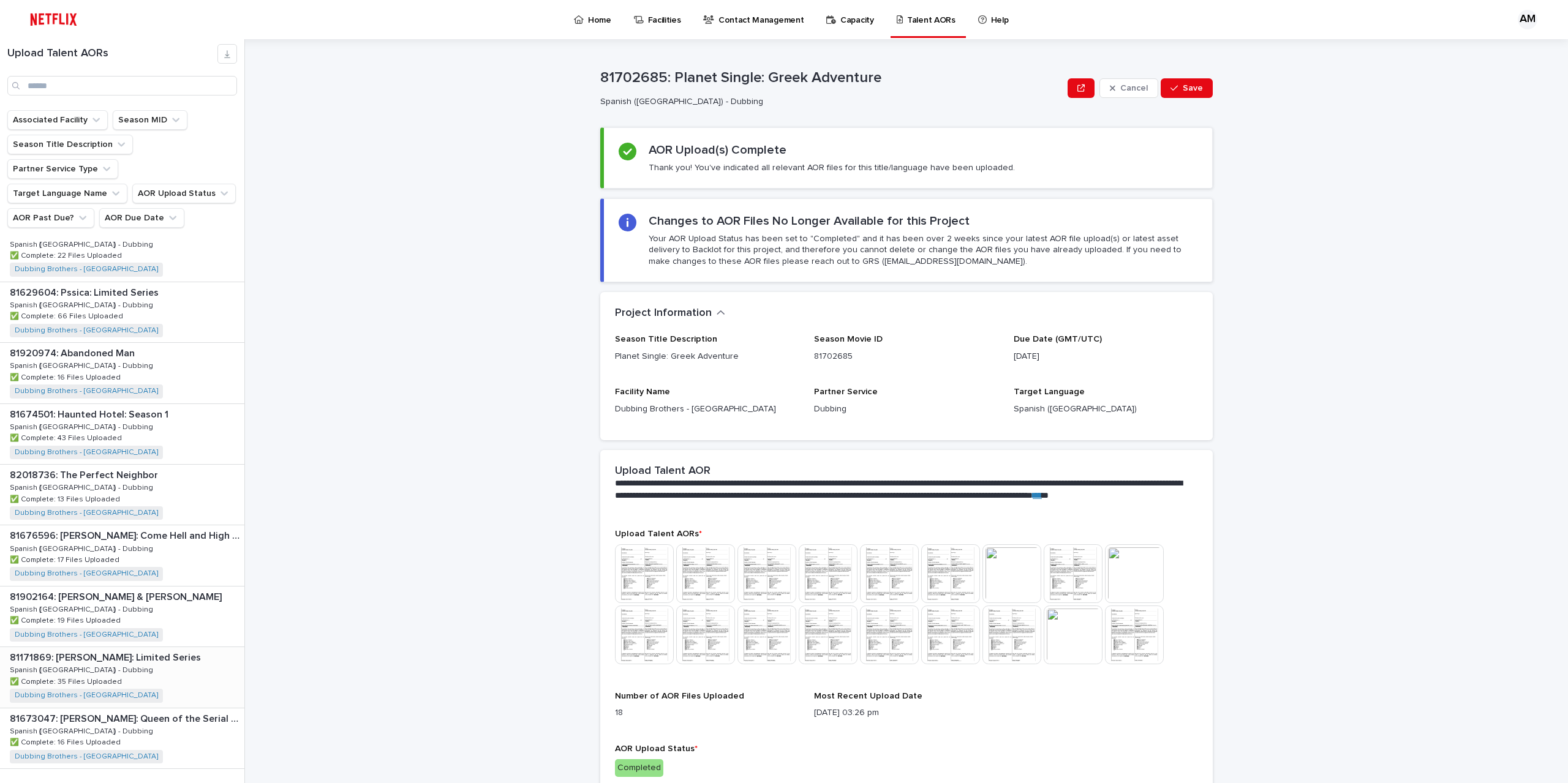
scroll to position [382, 0]
click at [172, 782] on span "Back" at bounding box center [174, 794] width 27 height 9
